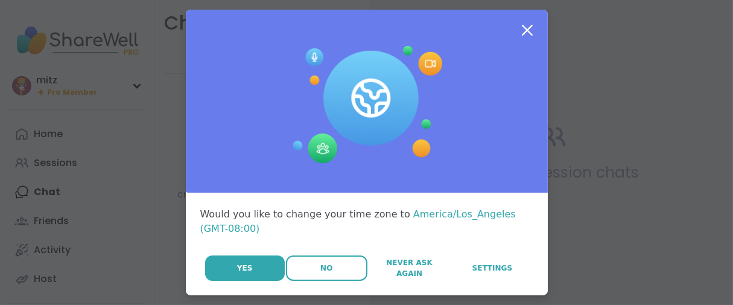
click at [304, 281] on button "No" at bounding box center [326, 267] width 81 height 25
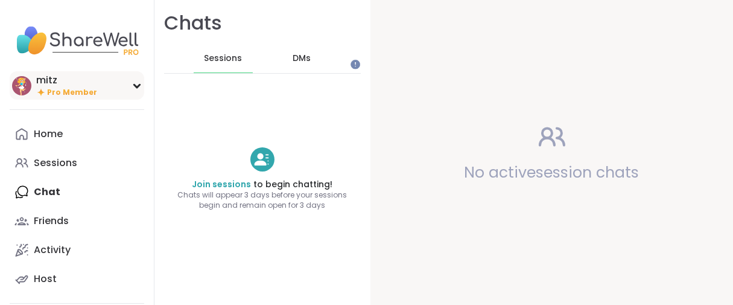
click at [78, 98] on span "Pro Member" at bounding box center [72, 92] width 50 height 10
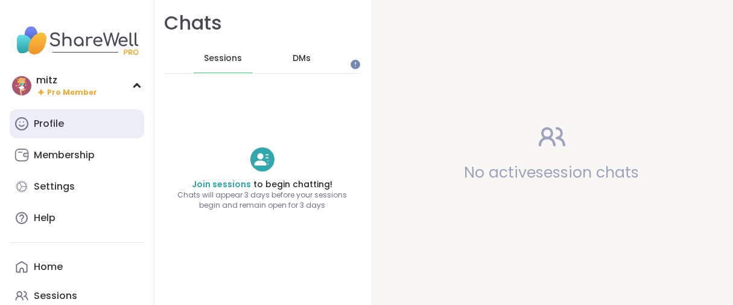
click at [34, 138] on link "Profile" at bounding box center [77, 123] width 135 height 29
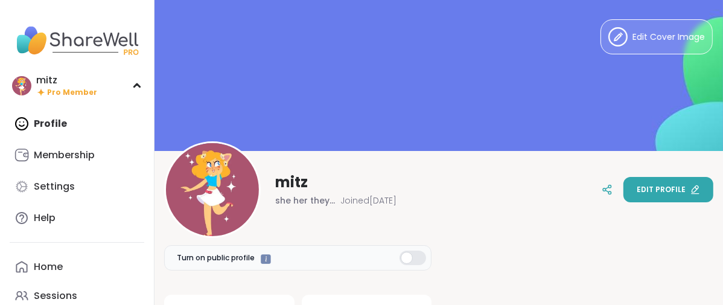
click at [641, 189] on span "Edit profile" at bounding box center [661, 189] width 49 height 11
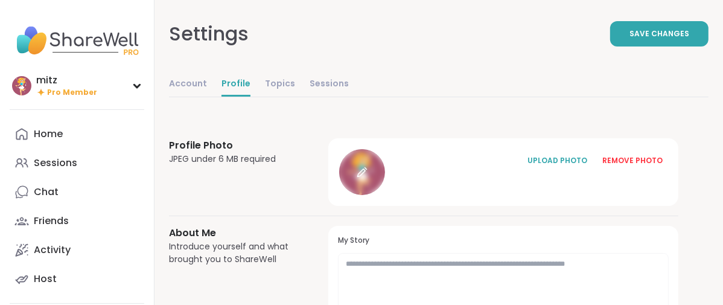
click at [367, 177] on icon at bounding box center [362, 172] width 11 height 11
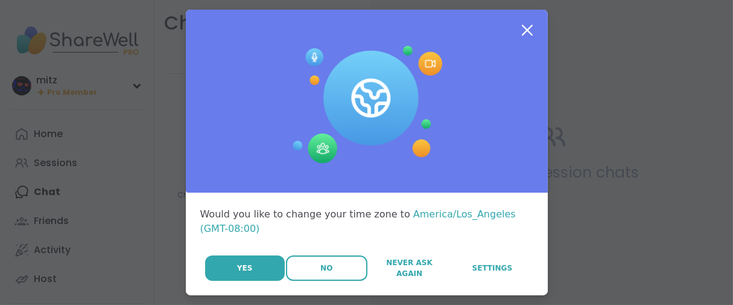
click at [299, 281] on button "No" at bounding box center [326, 267] width 81 height 25
click at [332, 281] on button "No" at bounding box center [326, 267] width 81 height 25
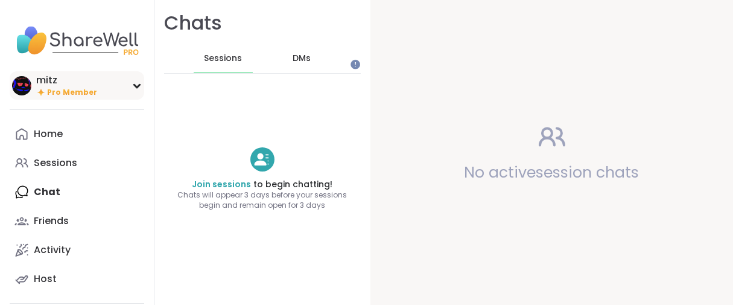
click at [63, 98] on span "Pro Member" at bounding box center [72, 92] width 50 height 10
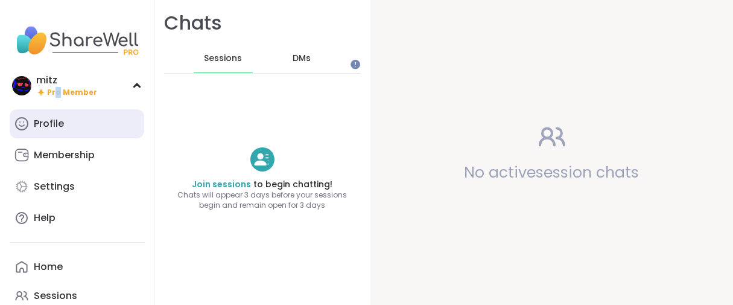
click at [81, 138] on link "Profile" at bounding box center [77, 123] width 135 height 29
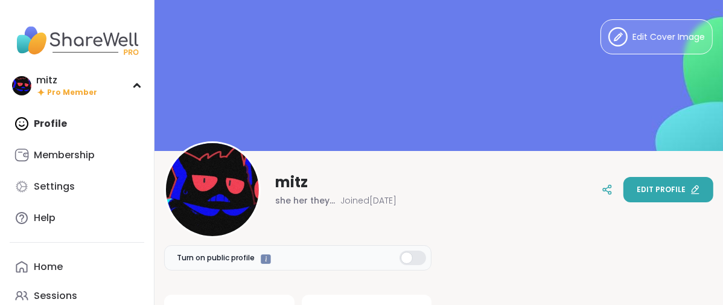
click at [623, 193] on button "Edit profile" at bounding box center [668, 189] width 90 height 25
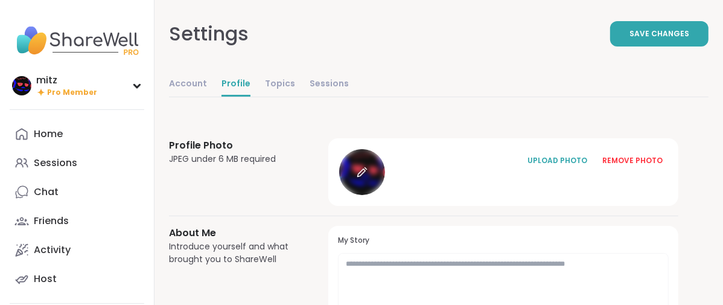
click at [367, 177] on icon at bounding box center [362, 172] width 11 height 11
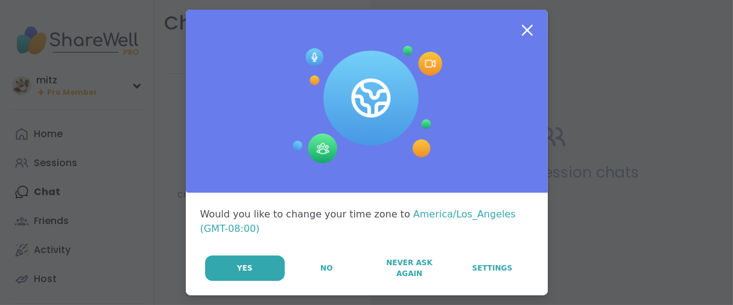
click at [313, 281] on button "No" at bounding box center [326, 267] width 81 height 25
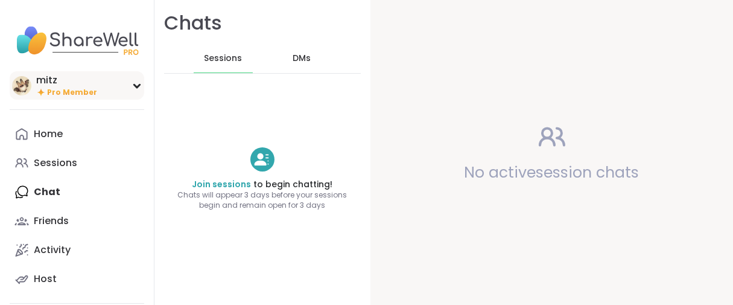
click at [92, 98] on span "Pro Member" at bounding box center [72, 92] width 50 height 10
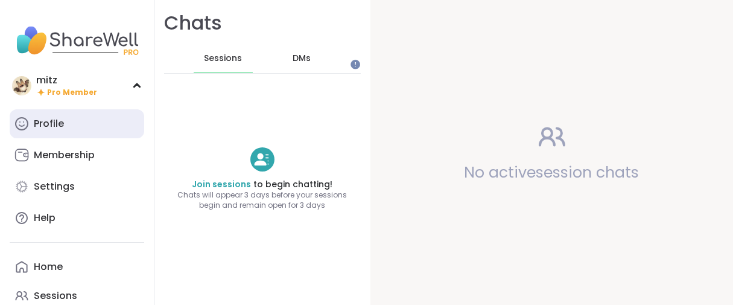
click at [64, 130] on div "Profile" at bounding box center [49, 123] width 30 height 13
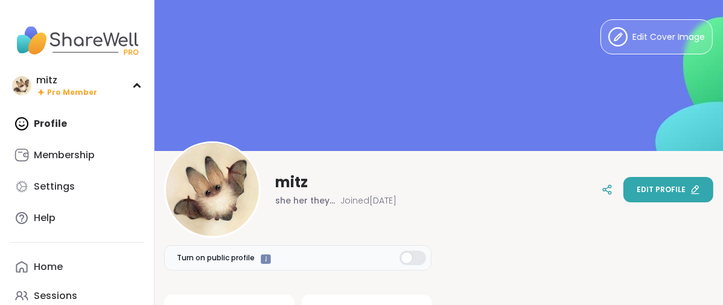
click at [637, 191] on span "Edit profile" at bounding box center [661, 189] width 49 height 11
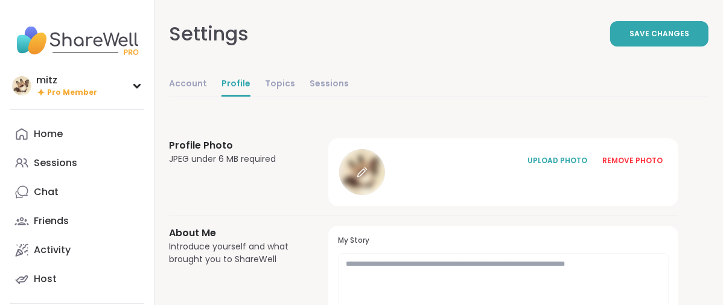
click at [367, 177] on icon at bounding box center [362, 172] width 11 height 11
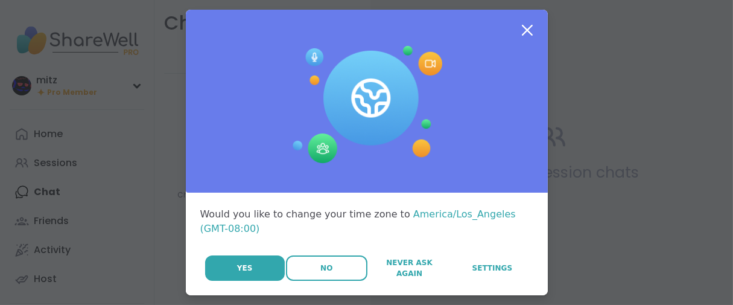
click at [286, 281] on button "No" at bounding box center [326, 267] width 81 height 25
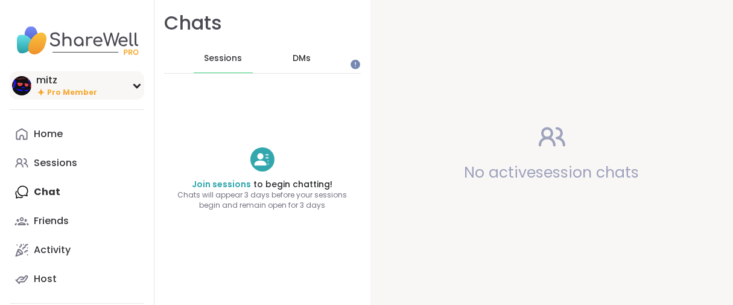
click at [53, 87] on div "mitz" at bounding box center [66, 80] width 61 height 13
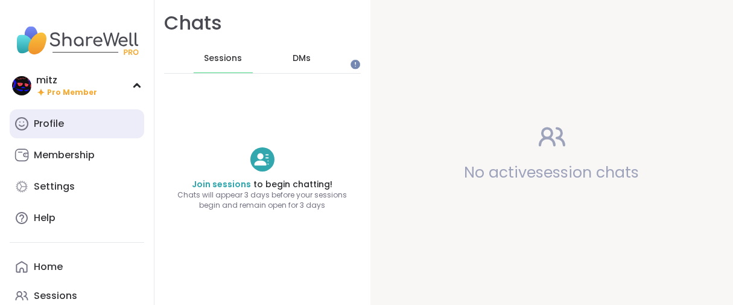
click at [64, 130] on div "Profile" at bounding box center [49, 123] width 30 height 13
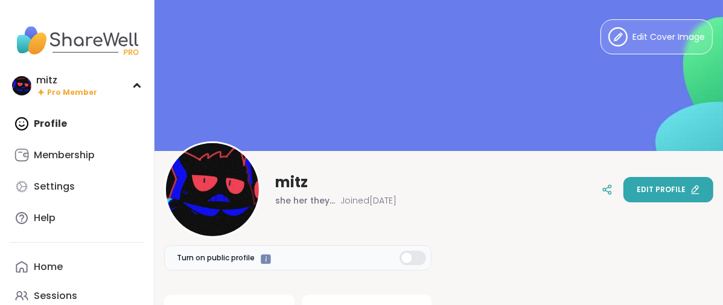
click at [623, 188] on button "Edit profile" at bounding box center [668, 189] width 90 height 25
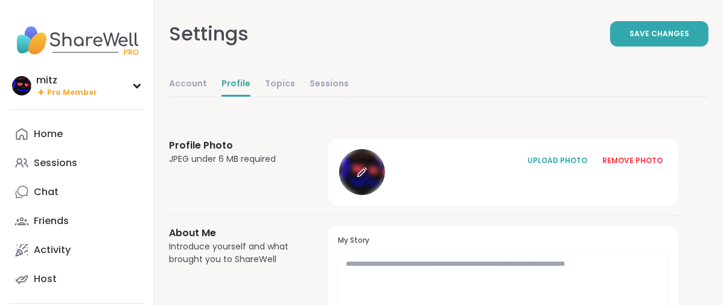
click at [385, 195] on div at bounding box center [362, 172] width 46 height 46
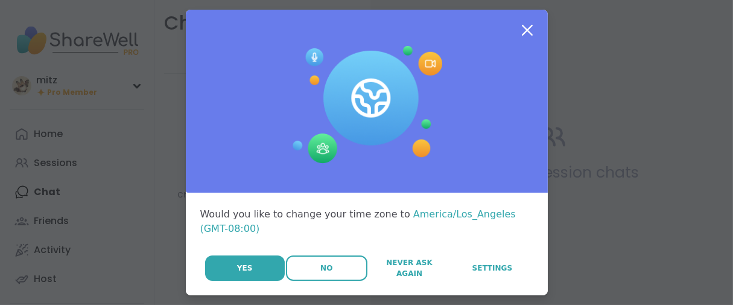
click at [294, 281] on button "No" at bounding box center [326, 267] width 81 height 25
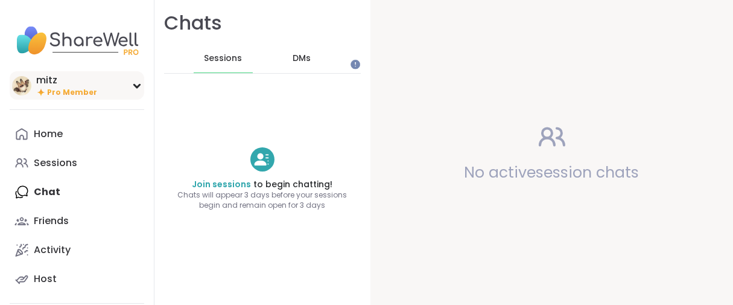
click at [40, 98] on div "mitz Pro Member" at bounding box center [77, 85] width 135 height 28
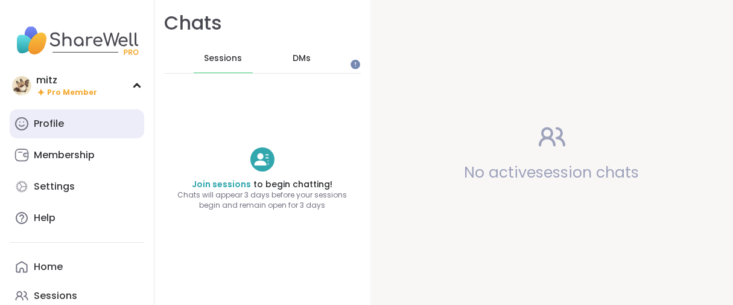
click at [38, 136] on link "Profile" at bounding box center [77, 123] width 135 height 29
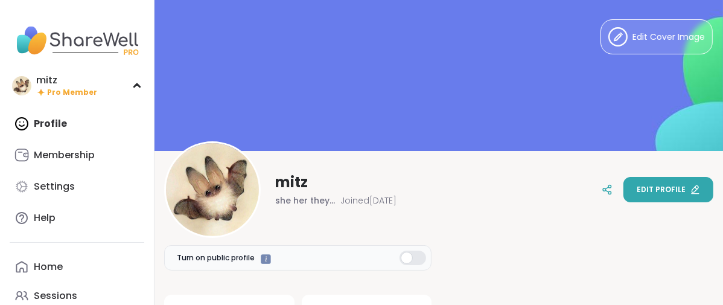
click at [647, 192] on span "Edit profile" at bounding box center [661, 189] width 49 height 11
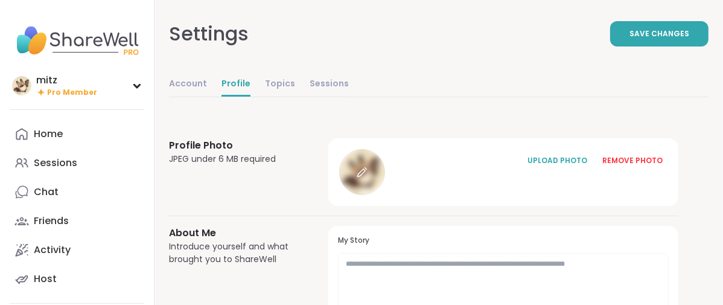
click at [367, 177] on icon at bounding box center [362, 172] width 11 height 11
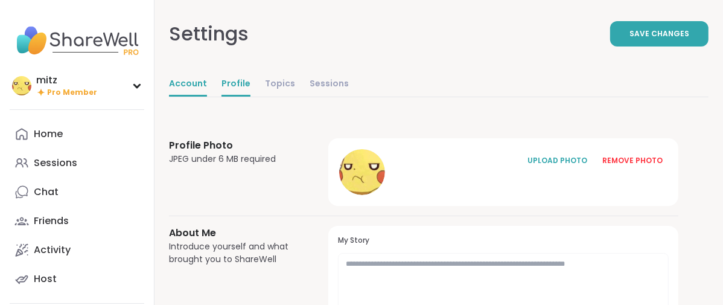
click at [207, 97] on link "Account" at bounding box center [188, 84] width 38 height 24
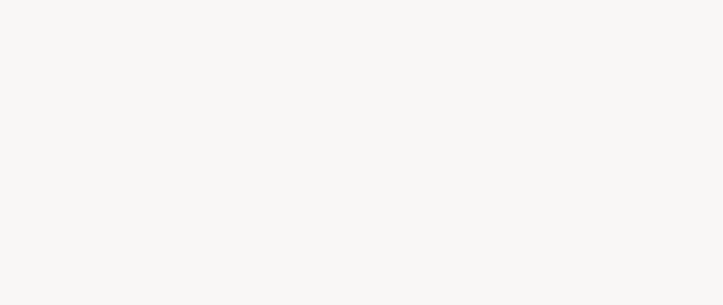
select select "**"
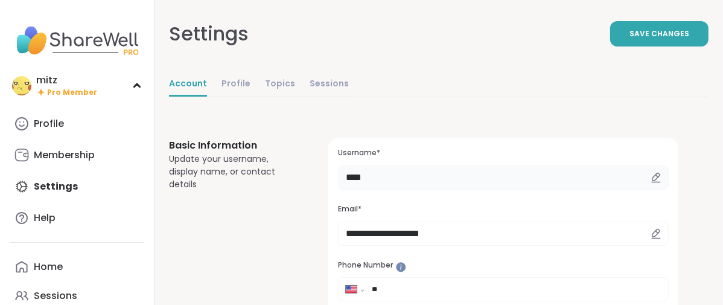
click at [448, 189] on input "****" at bounding box center [503, 177] width 331 height 24
type input "*"
type input "********"
click at [610, 45] on button "Save Changes" at bounding box center [659, 33] width 98 height 25
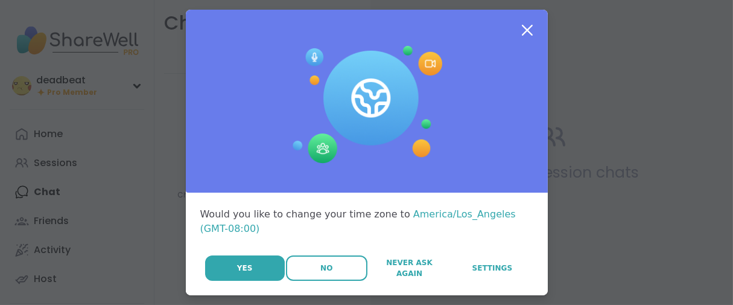
click at [320, 273] on span "No" at bounding box center [326, 267] width 12 height 11
